Goal: Task Accomplishment & Management: Complete application form

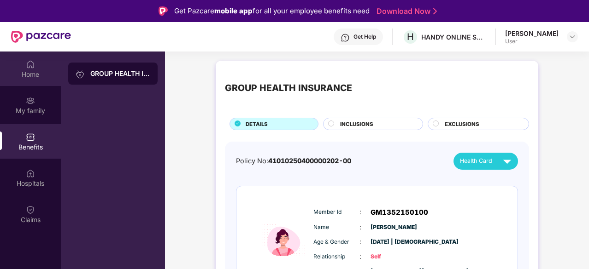
click at [20, 74] on div "Home" at bounding box center [30, 74] width 61 height 9
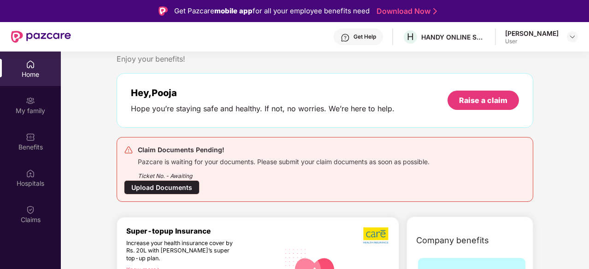
scroll to position [23, 0]
click at [179, 186] on div "Upload Documents" at bounding box center [162, 187] width 76 height 14
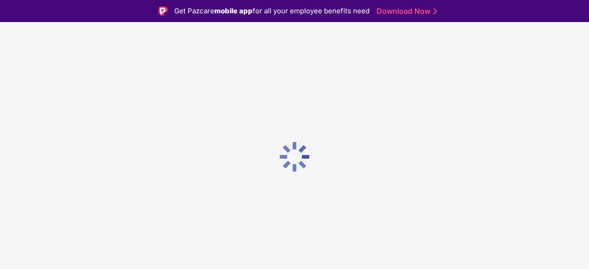
scroll to position [0, 0]
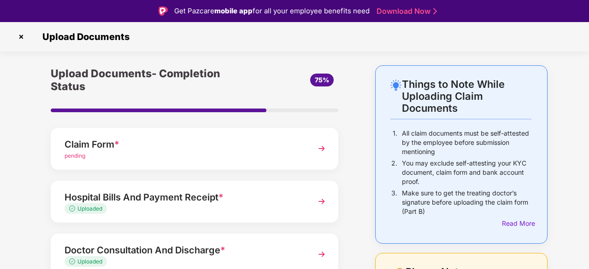
click at [234, 152] on div "pending" at bounding box center [183, 156] width 238 height 9
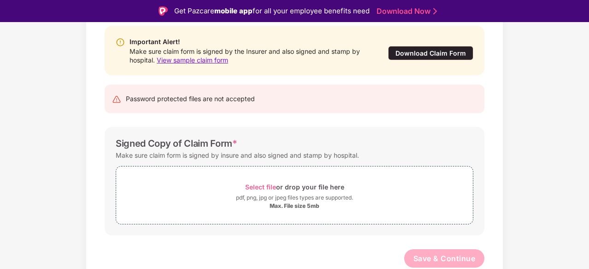
scroll to position [95, 0]
click at [310, 199] on div "pdf, png, jpg or jpeg files types are supported." at bounding box center [294, 197] width 117 height 9
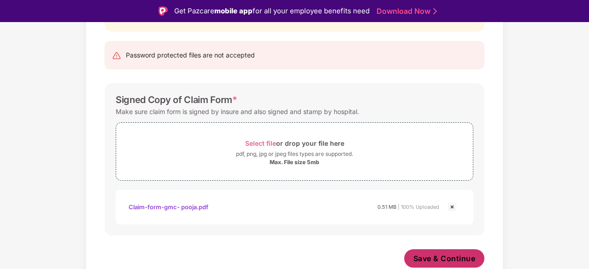
click at [438, 257] on span "Save & Continue" at bounding box center [444, 259] width 62 height 10
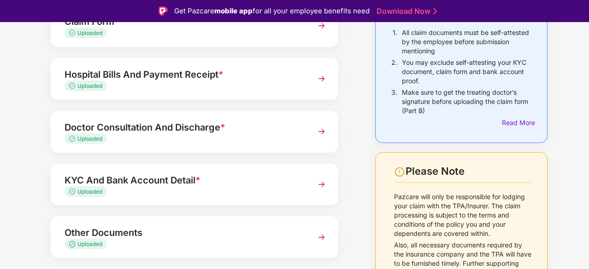
scroll to position [125, 0]
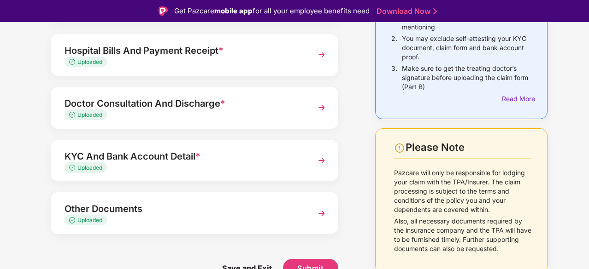
click at [305, 257] on div "Save and Exit Submit" at bounding box center [194, 268] width 287 height 46
click at [308, 260] on button "Submit" at bounding box center [310, 268] width 55 height 18
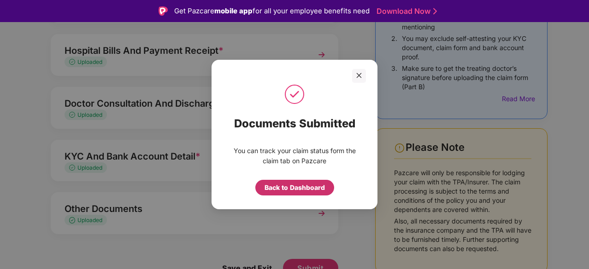
click at [298, 186] on div "Back to Dashboard" at bounding box center [294, 188] width 60 height 10
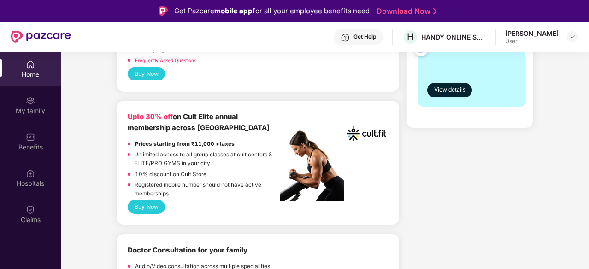
scroll to position [344, 0]
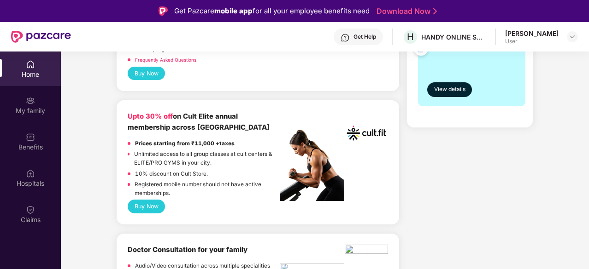
click at [21, 78] on div "Home" at bounding box center [30, 74] width 61 height 9
click at [30, 143] on div "Benefits" at bounding box center [30, 147] width 61 height 9
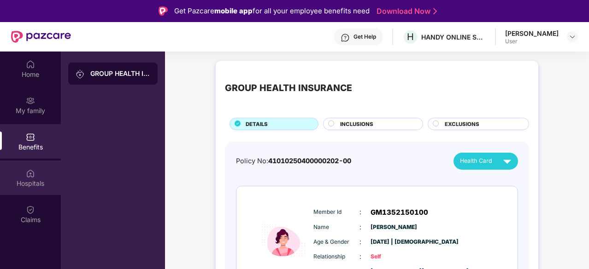
click at [33, 176] on img at bounding box center [30, 173] width 9 height 9
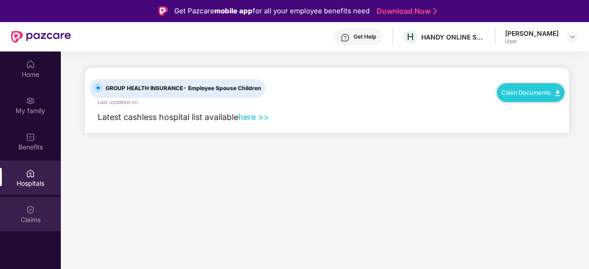
click at [32, 217] on div "Claims" at bounding box center [30, 220] width 61 height 9
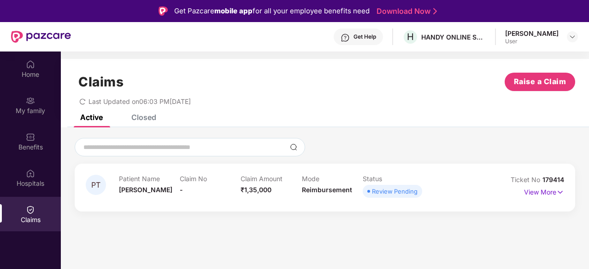
click at [208, 234] on section "Claims Raise a Claim Last Updated on 06:03 PM, 26 Sep 2025 Active Closed PT Pat…" at bounding box center [325, 186] width 528 height 269
click at [540, 34] on div "[PERSON_NAME]" at bounding box center [531, 33] width 53 height 9
click at [569, 40] on img at bounding box center [571, 36] width 7 height 7
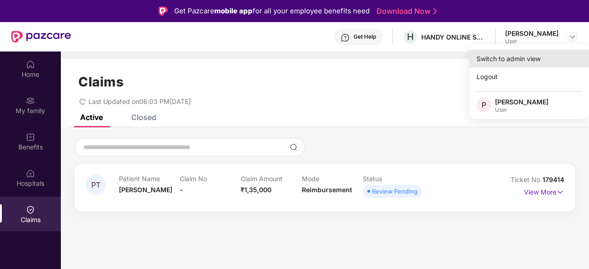
click at [503, 59] on div "Switch to admin view" at bounding box center [529, 59] width 120 height 18
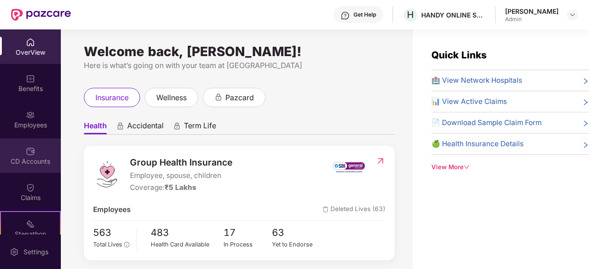
click at [19, 155] on div "CD Accounts" at bounding box center [30, 156] width 61 height 35
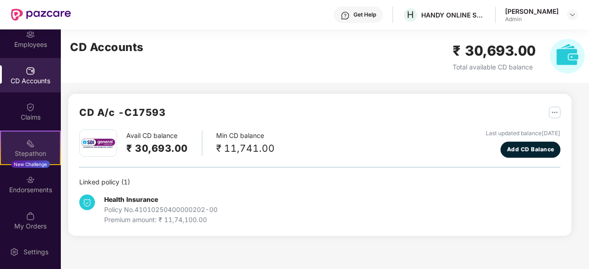
scroll to position [86, 0]
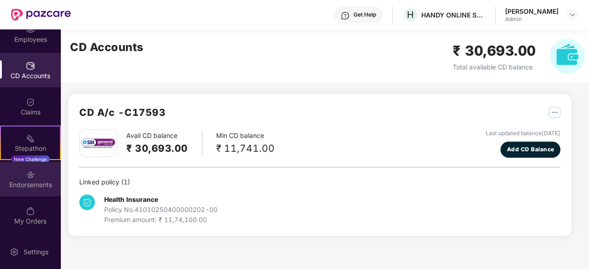
click at [33, 181] on div "Endorsements" at bounding box center [30, 185] width 61 height 9
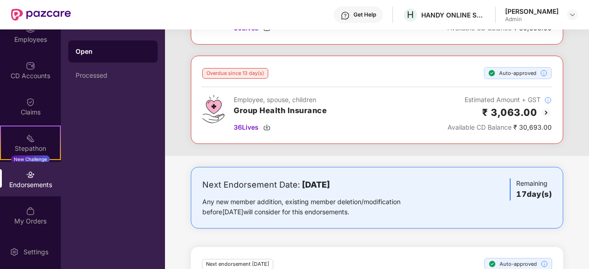
scroll to position [112, 0]
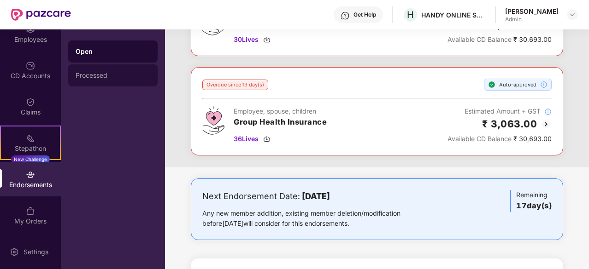
click at [96, 82] on div "Processed" at bounding box center [112, 75] width 89 height 22
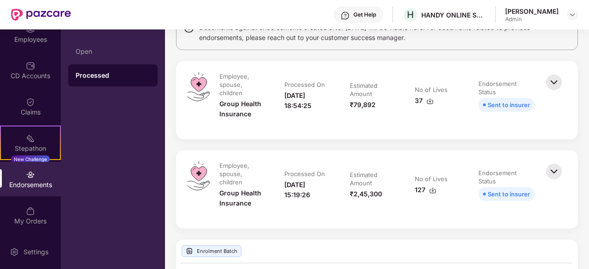
scroll to position [82, 0]
